Goal: Communication & Community: Participate in discussion

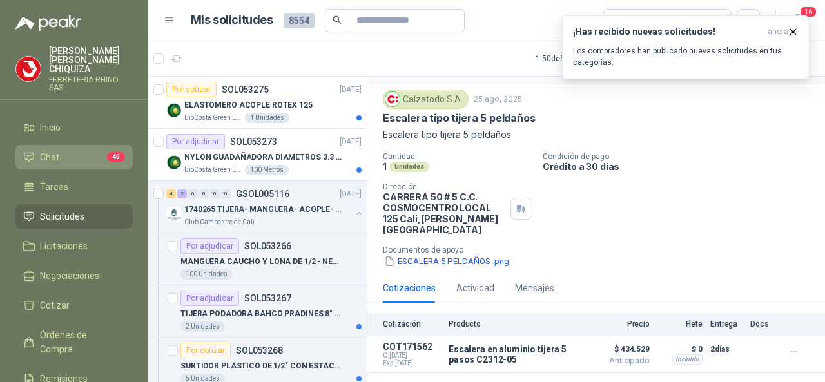
click at [46, 150] on span "Chat" at bounding box center [49, 157] width 19 height 14
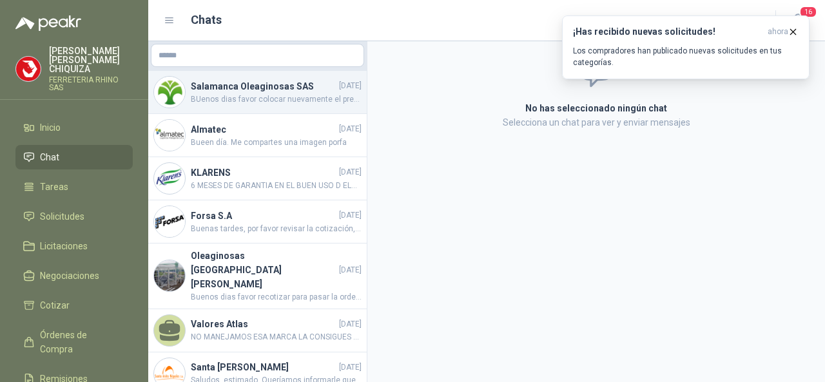
click at [232, 97] on span "BUenos dias favor colocar nuevamente el precio de $ 1417 pesos para enviar la o…" at bounding box center [276, 100] width 171 height 12
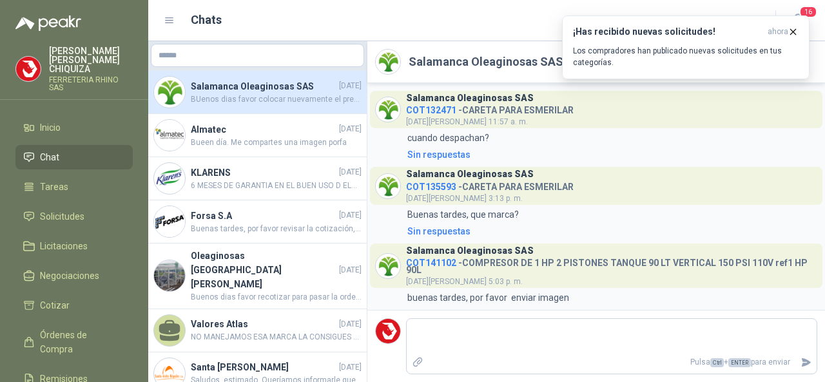
scroll to position [324, 0]
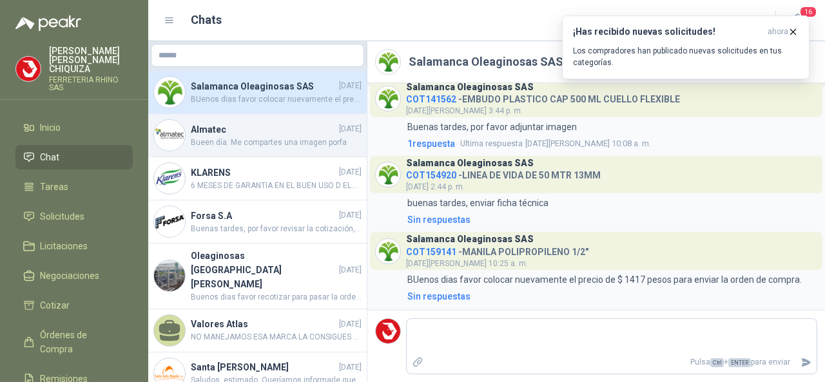
click at [224, 134] on h4 "Almatec" at bounding box center [264, 130] width 146 height 14
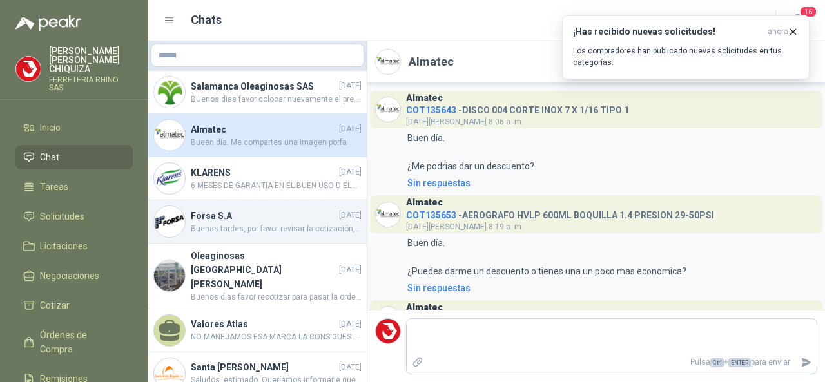
scroll to position [353, 0]
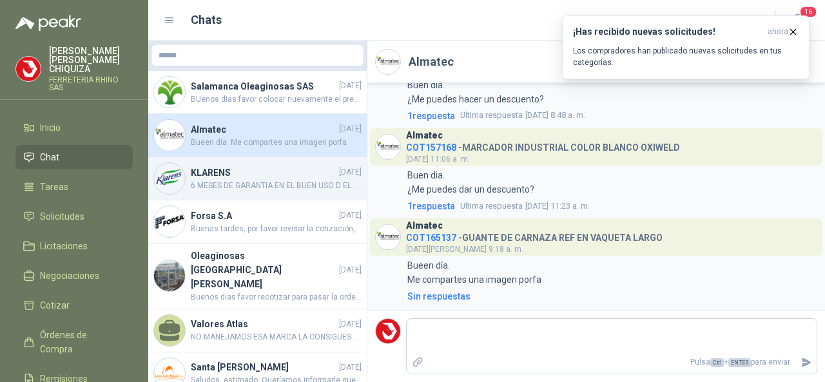
click at [244, 182] on span "6 MESES DE GARANTIA EN EL BUEN USO D ELA HTA" at bounding box center [276, 186] width 171 height 12
